Goal: Feedback & Contribution: Leave review/rating

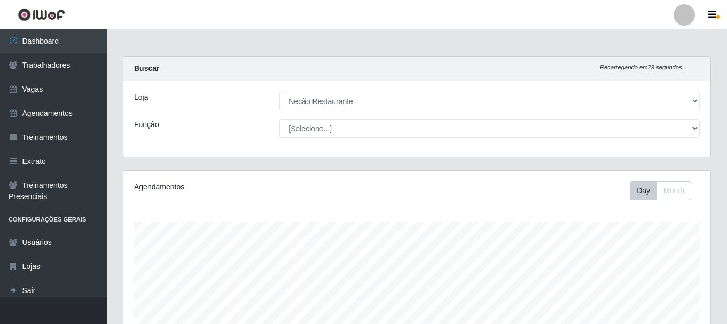
select select "334"
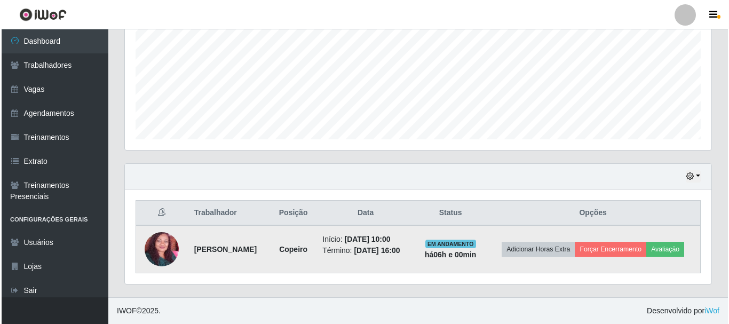
scroll to position [222, 587]
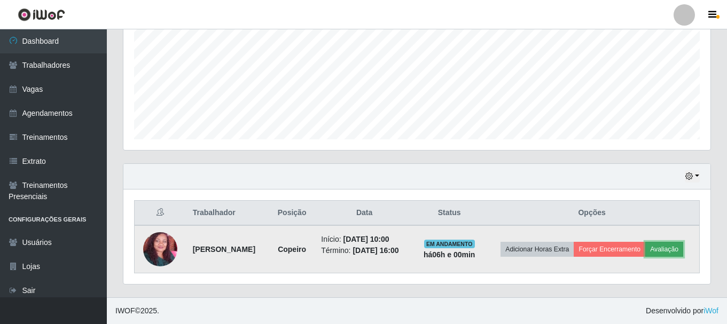
click at [669, 256] on button "Avaliação" at bounding box center [664, 249] width 38 height 15
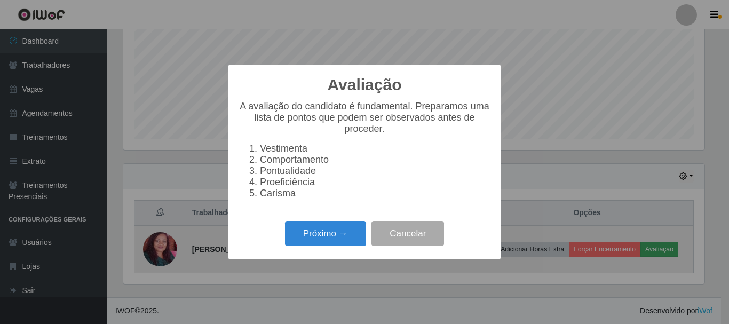
scroll to position [222, 581]
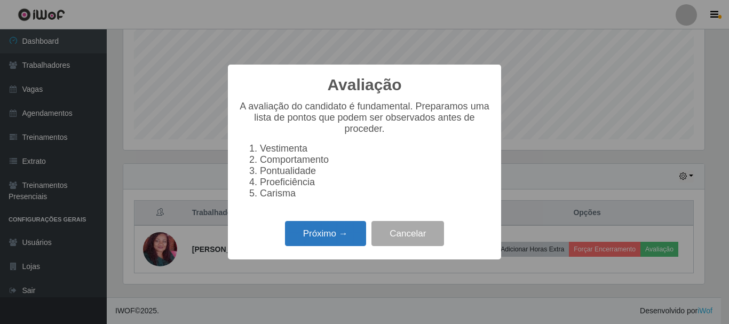
click at [356, 237] on button "Próximo →" at bounding box center [325, 233] width 81 height 25
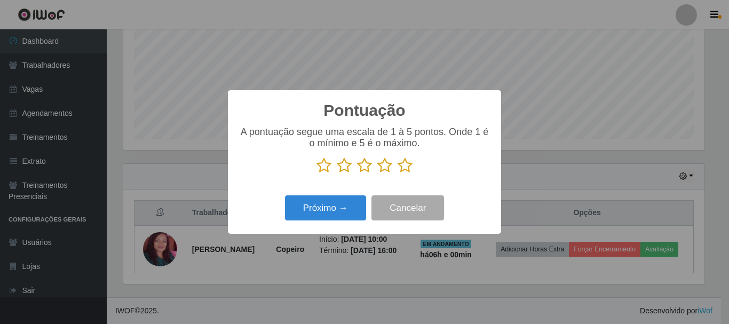
click at [403, 163] on icon at bounding box center [405, 166] width 15 height 16
click at [398, 174] on input "radio" at bounding box center [398, 174] width 0 height 0
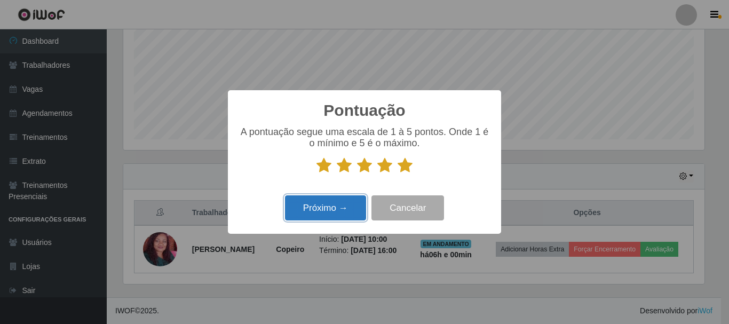
click at [355, 201] on button "Próximo →" at bounding box center [325, 207] width 81 height 25
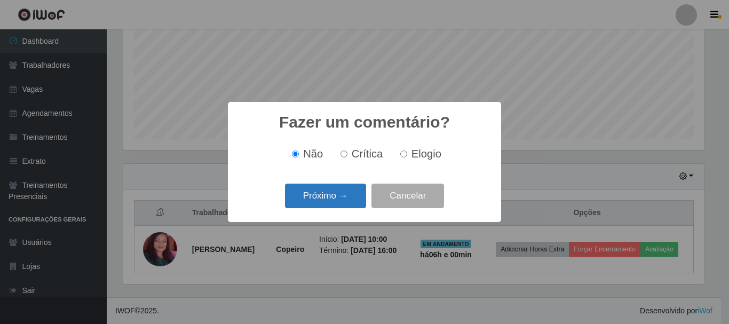
click at [355, 206] on button "Próximo →" at bounding box center [325, 196] width 81 height 25
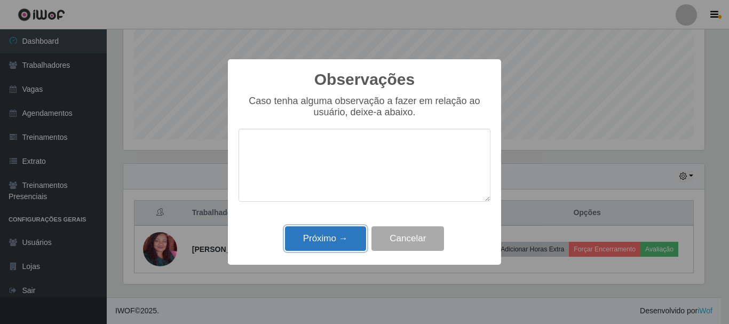
click at [354, 235] on button "Próximo →" at bounding box center [325, 238] width 81 height 25
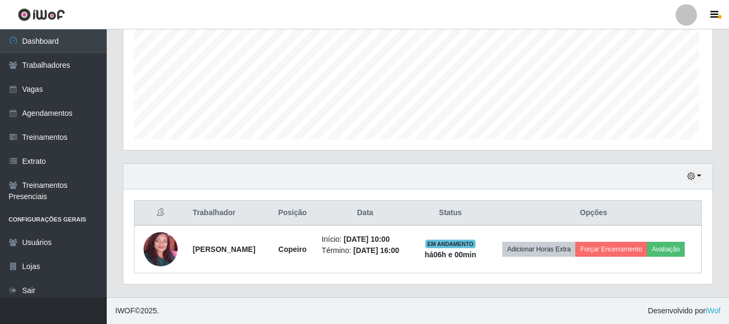
scroll to position [222, 587]
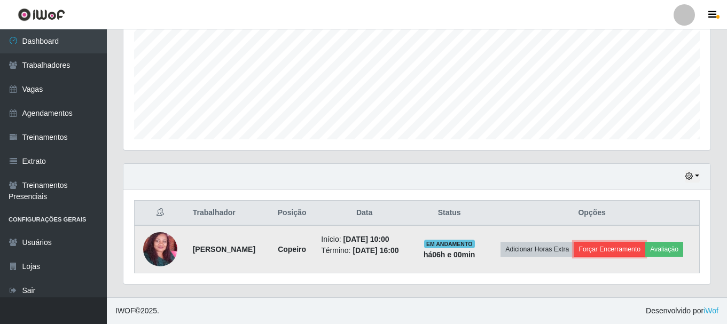
click at [628, 250] on button "Forçar Encerramento" at bounding box center [609, 249] width 72 height 15
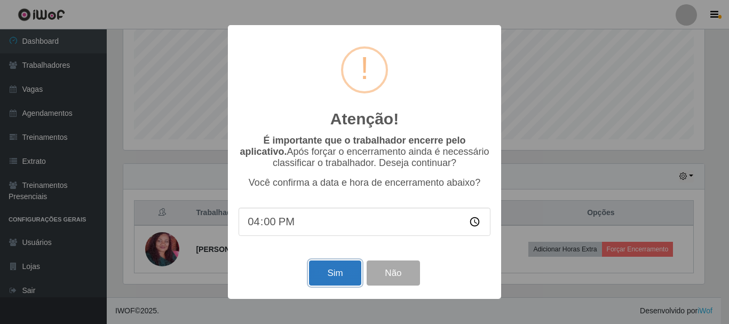
click at [333, 270] on button "Sim" at bounding box center [335, 273] width 52 height 25
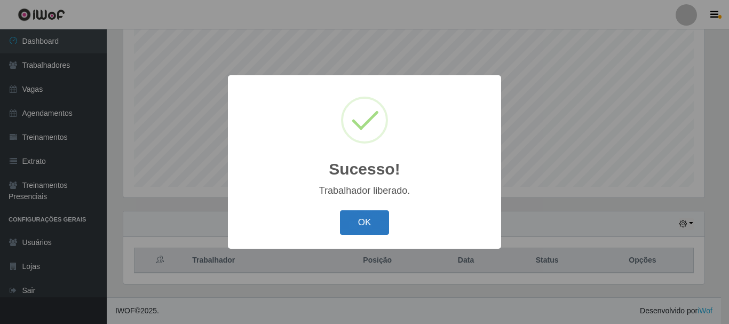
click at [373, 231] on button "OK" at bounding box center [365, 222] width 50 height 25
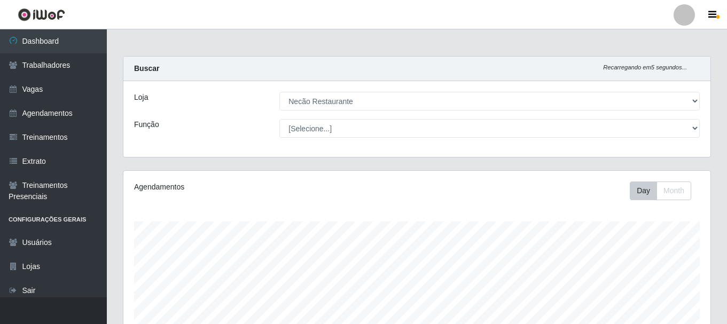
scroll to position [195, 0]
